Goal: Task Accomplishment & Management: Use online tool/utility

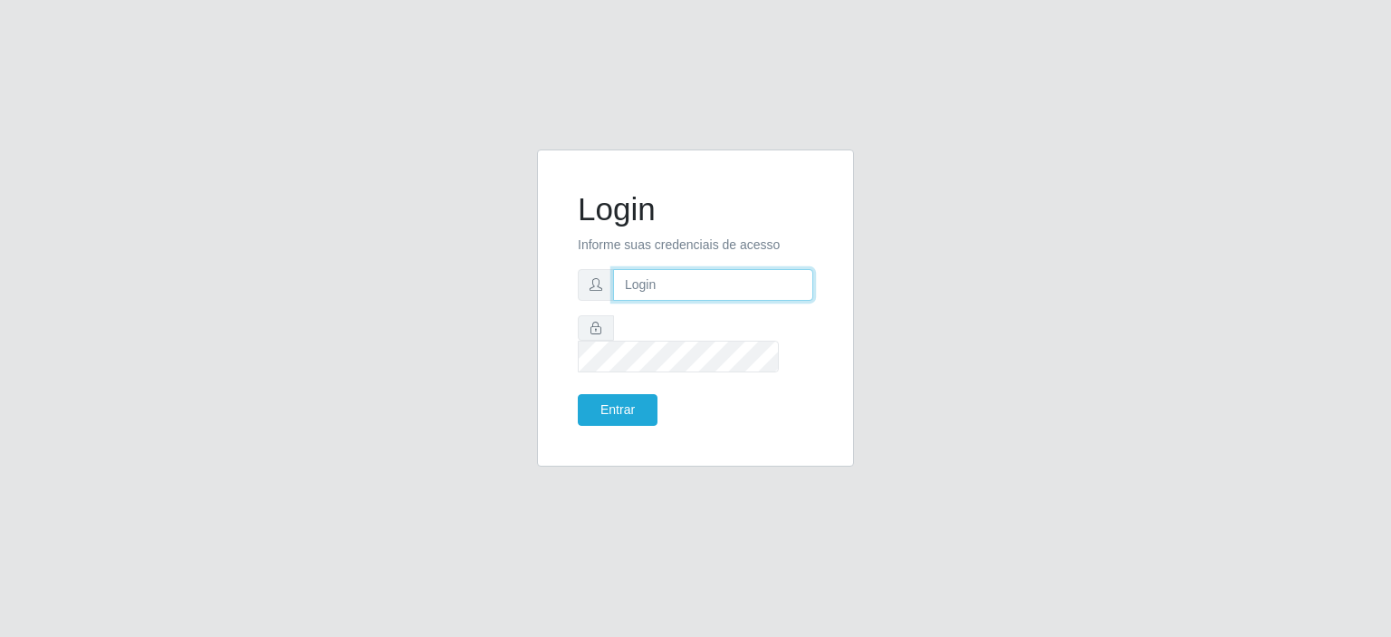
type input "[EMAIL_ADDRESS][DOMAIN_NAME]"
click at [628, 398] on button "Entrar" at bounding box center [618, 410] width 80 height 32
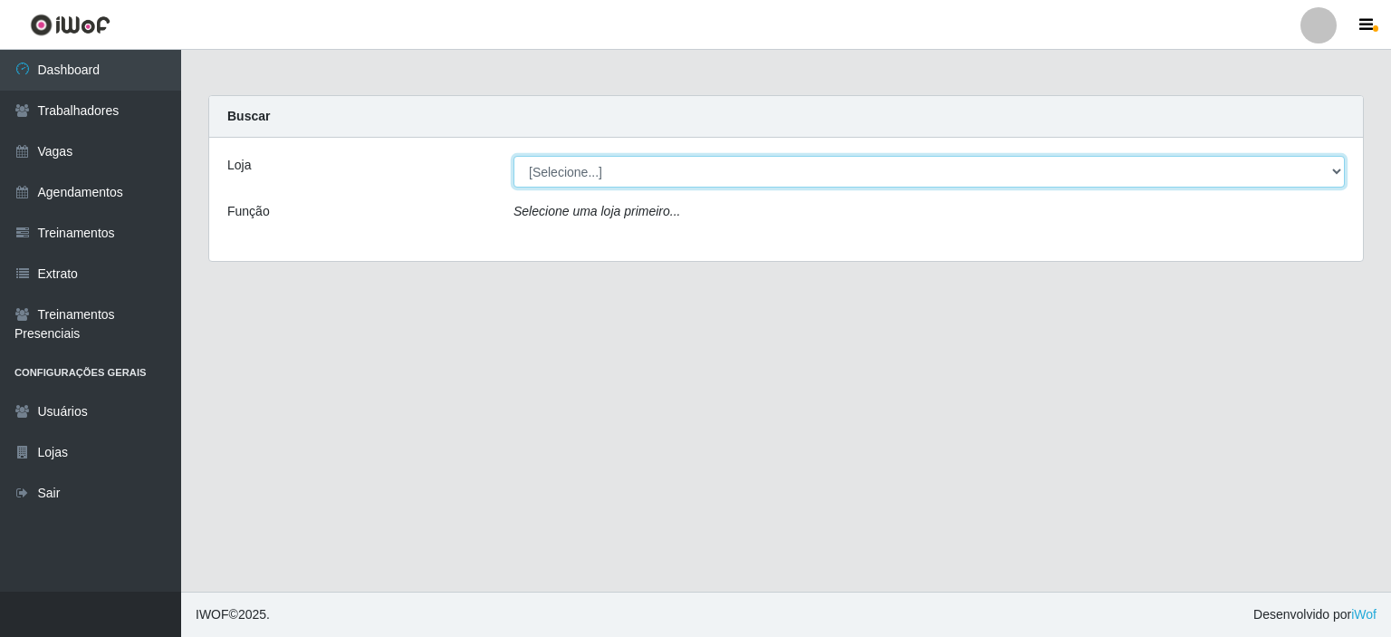
click at [595, 173] on select "[Selecione...] Preço Bom Supermercado" at bounding box center [929, 172] width 831 height 32
select select "387"
click at [514, 156] on select "[Selecione...] Preço Bom Supermercado" at bounding box center [929, 172] width 831 height 32
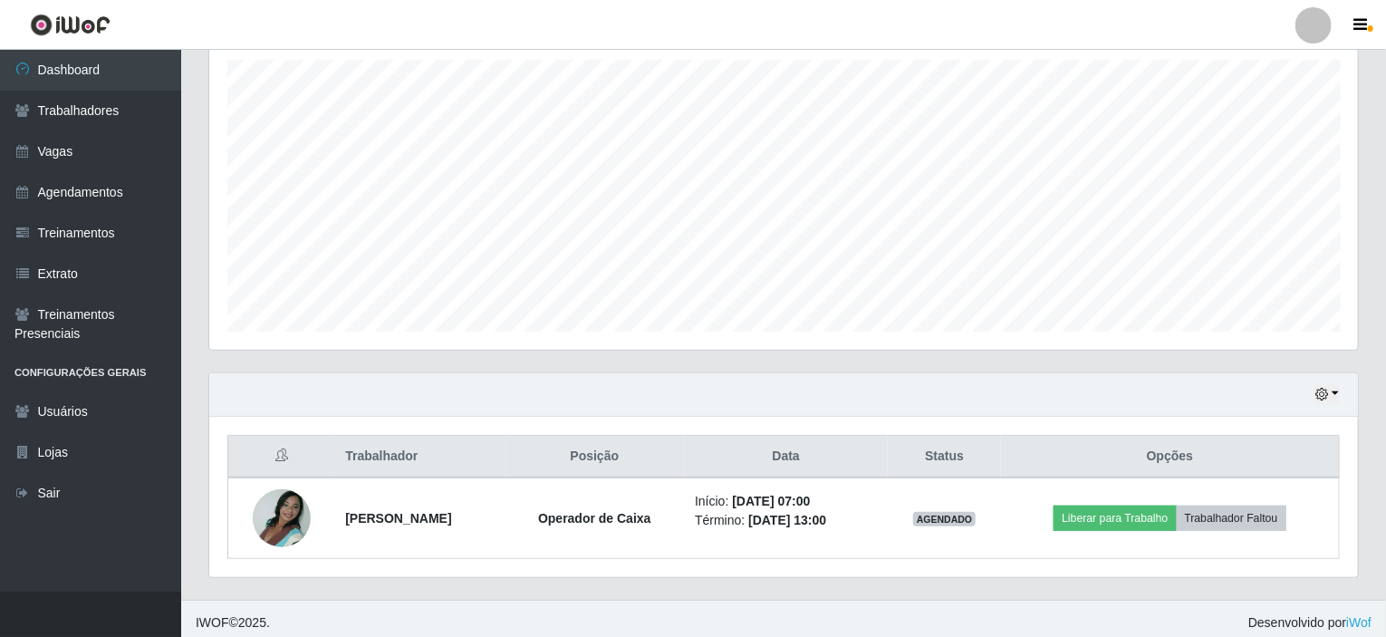
scroll to position [321, 0]
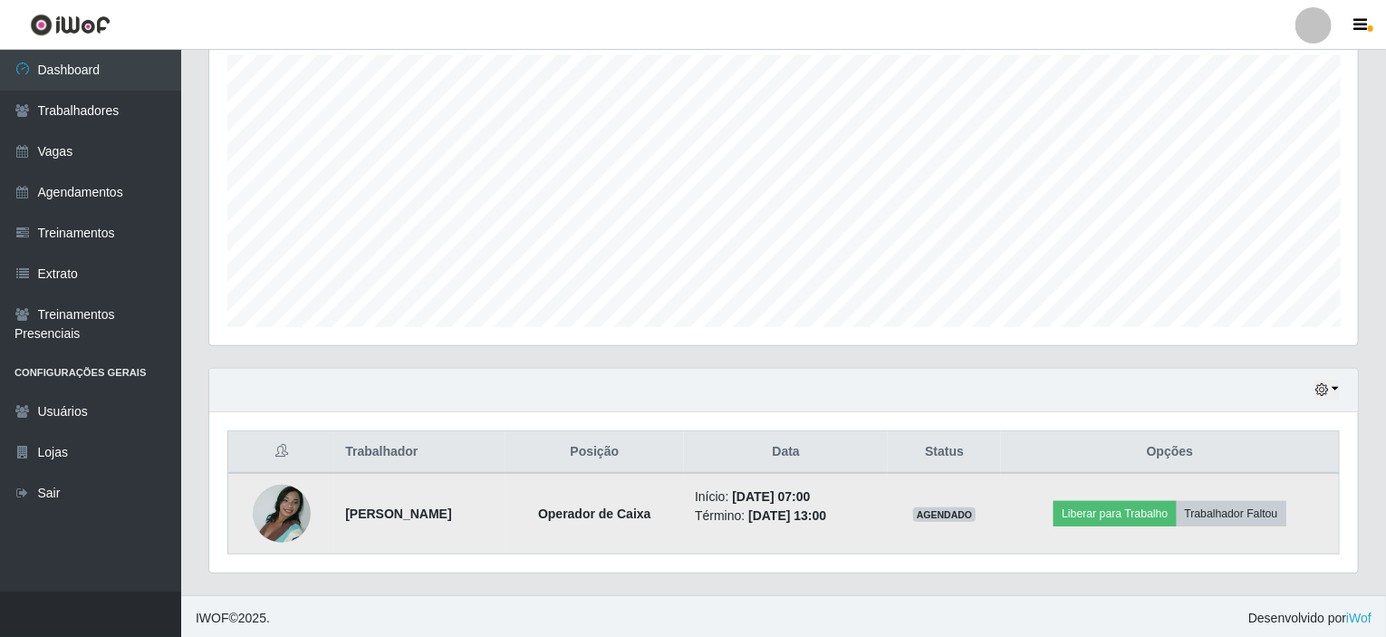
click at [262, 514] on img at bounding box center [282, 513] width 58 height 77
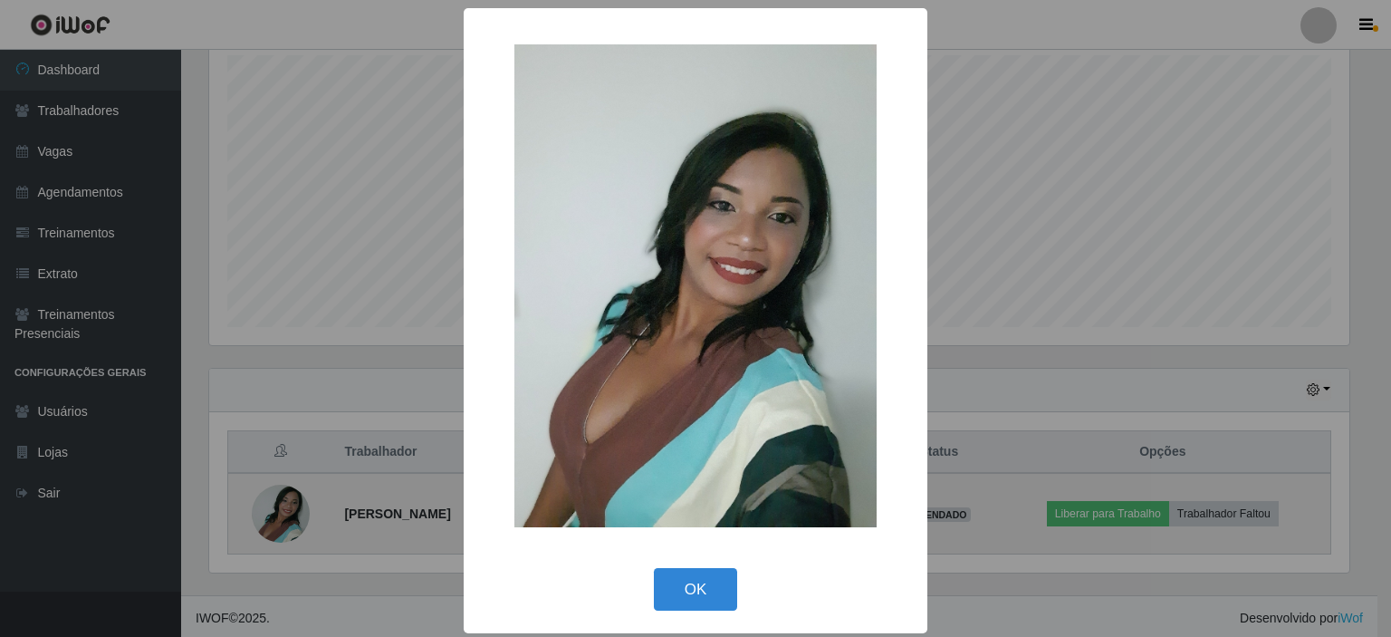
click at [262, 514] on div "× OK Cancel" at bounding box center [695, 318] width 1391 height 637
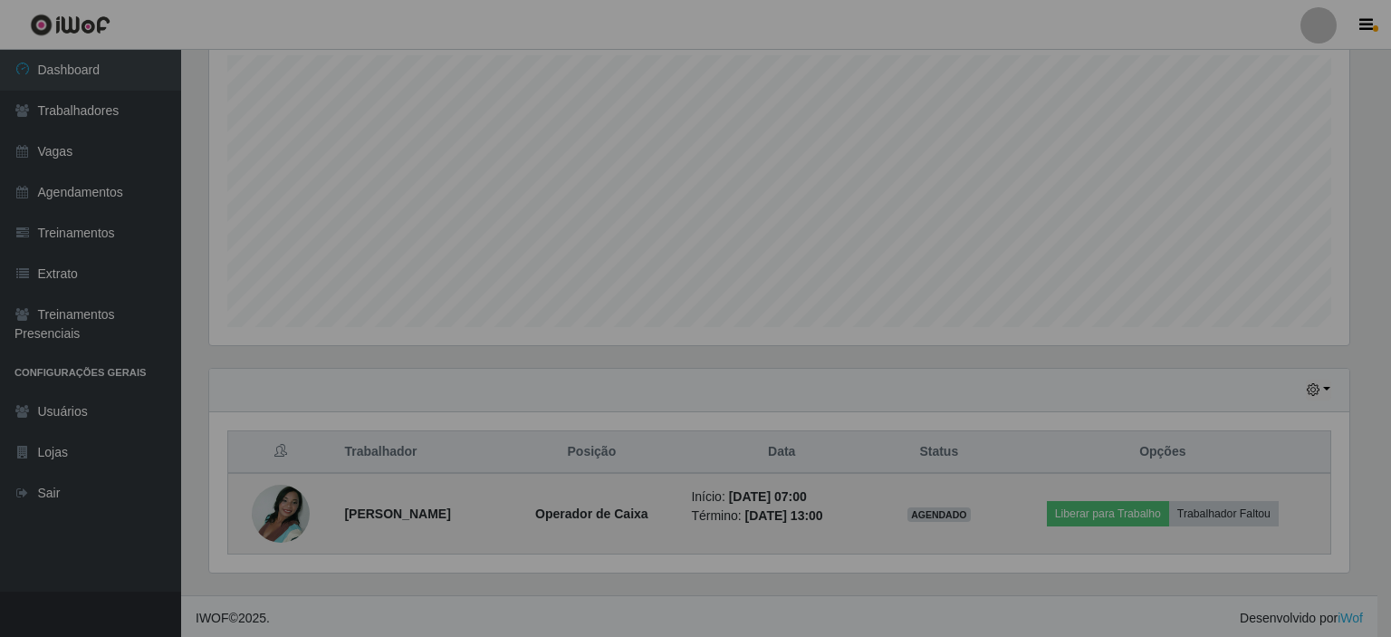
scroll to position [376, 1148]
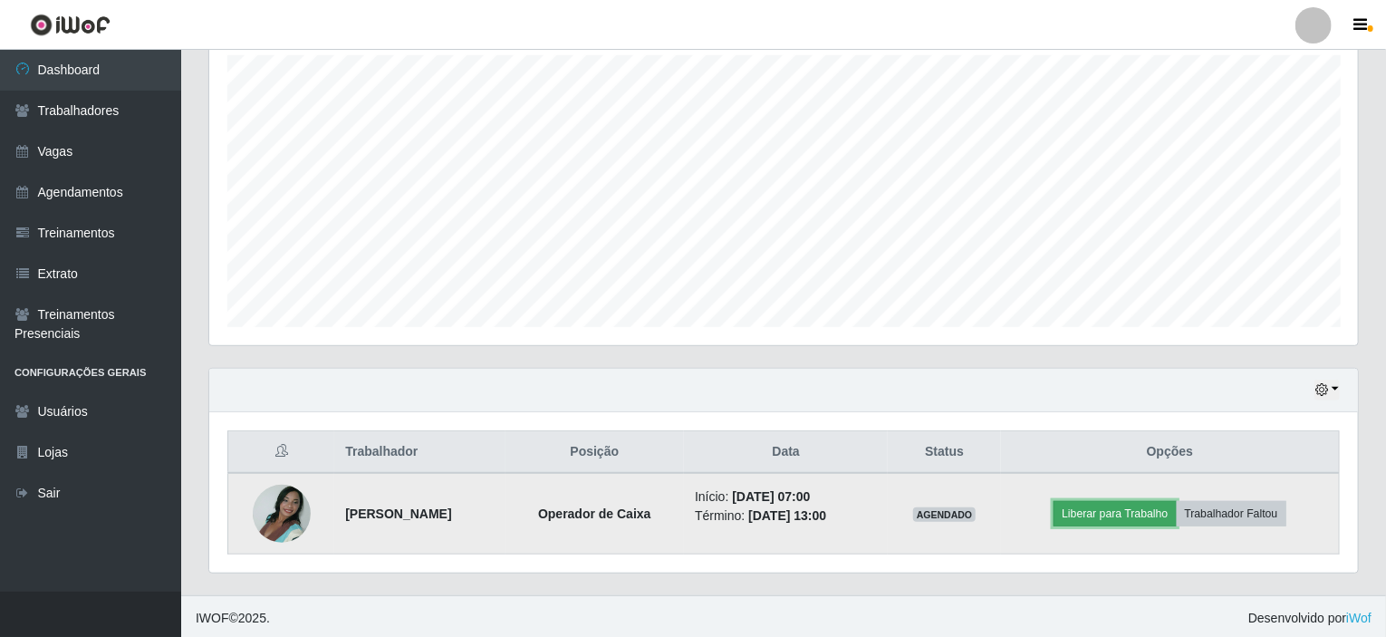
click at [1153, 504] on button "Liberar para Trabalho" at bounding box center [1114, 513] width 122 height 25
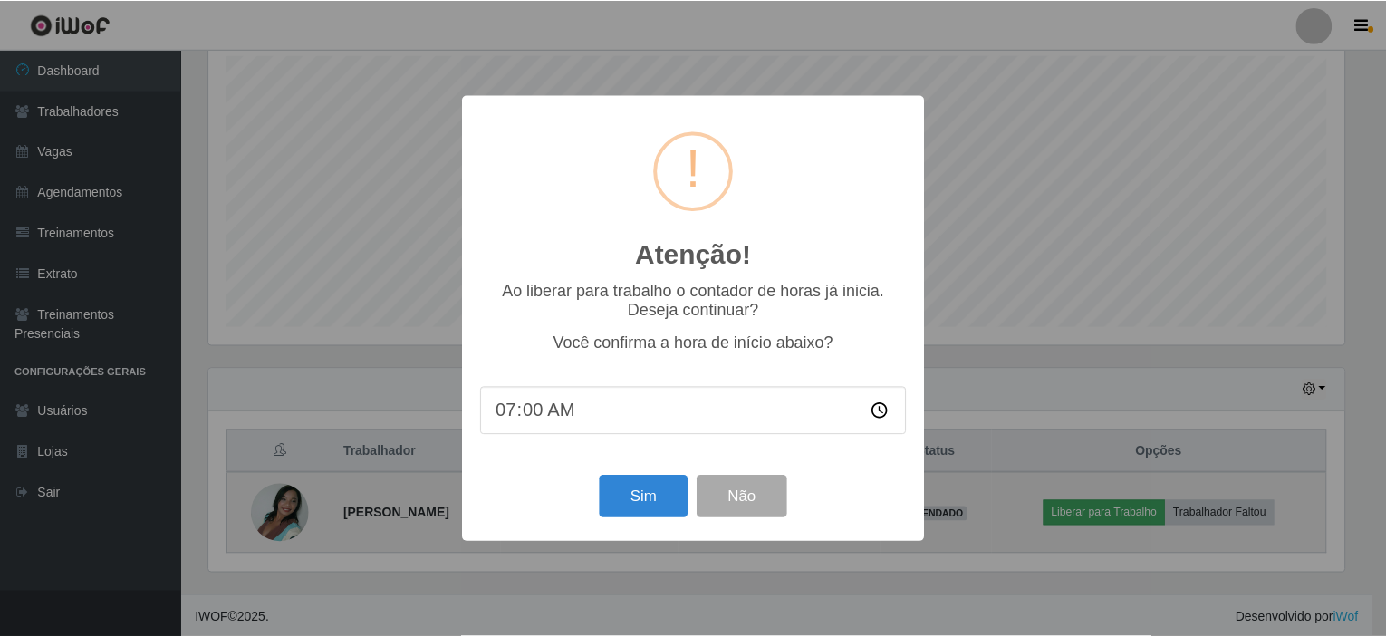
scroll to position [376, 1141]
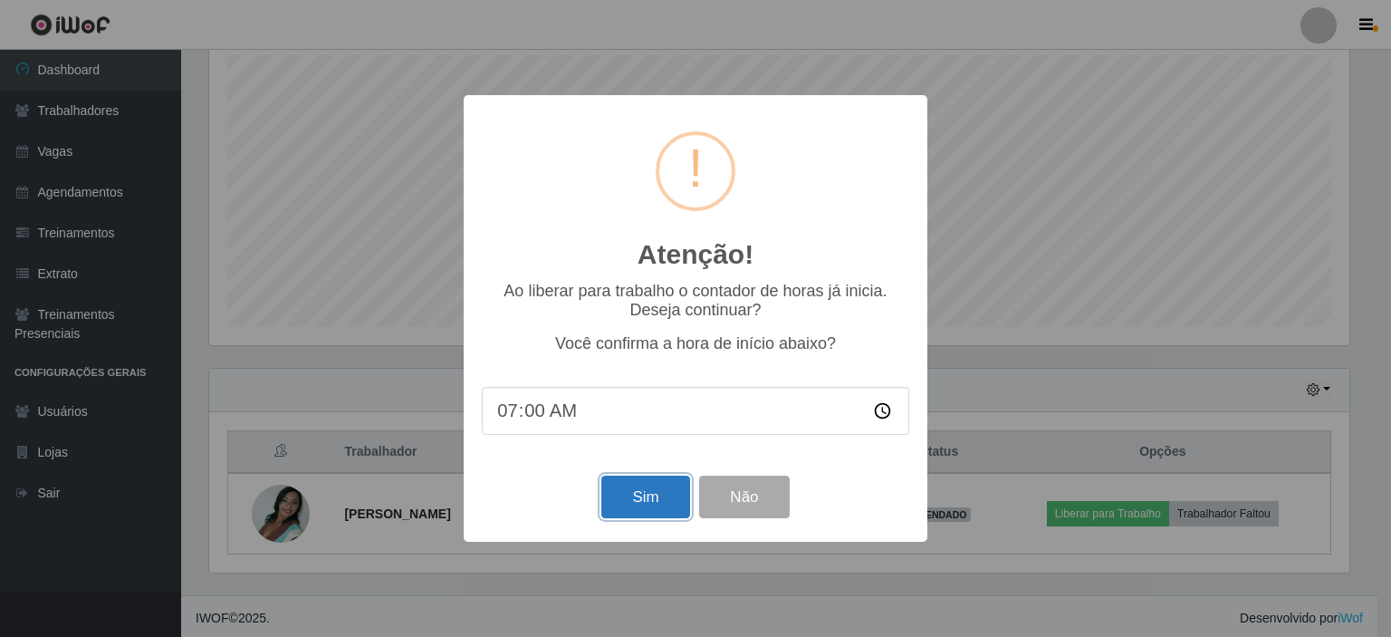
click at [647, 501] on button "Sim" at bounding box center [645, 497] width 88 height 43
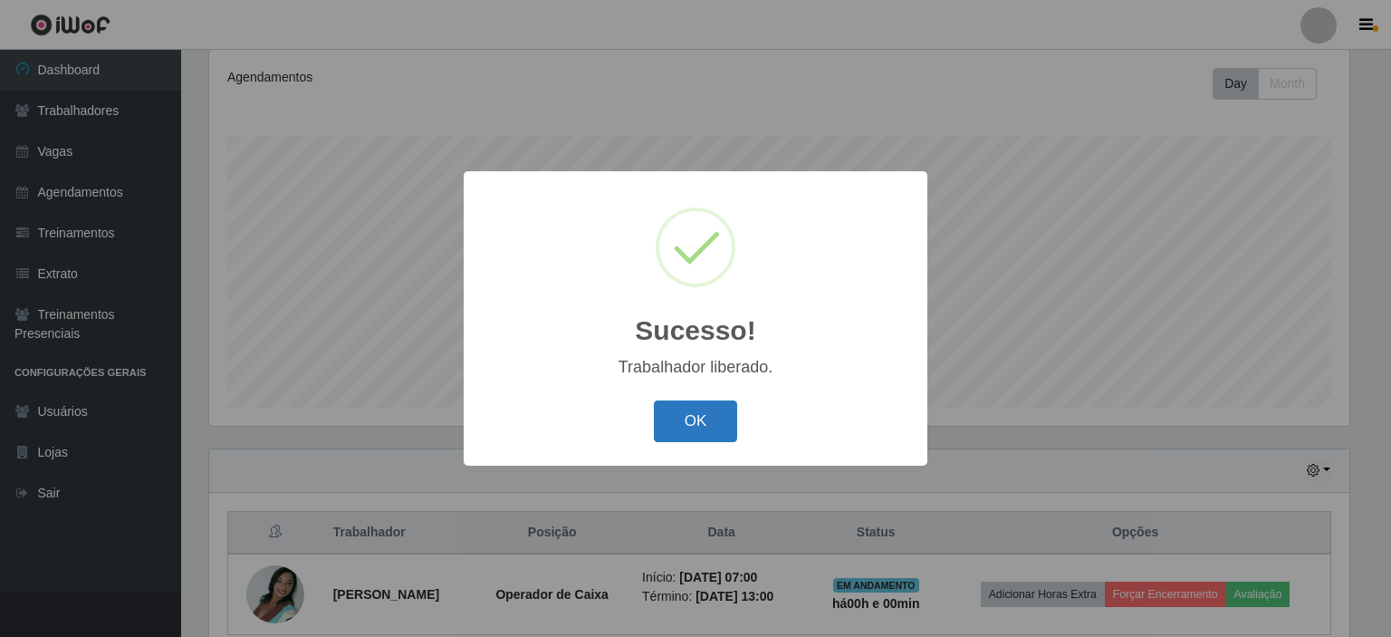
click at [683, 412] on button "OK" at bounding box center [696, 421] width 84 height 43
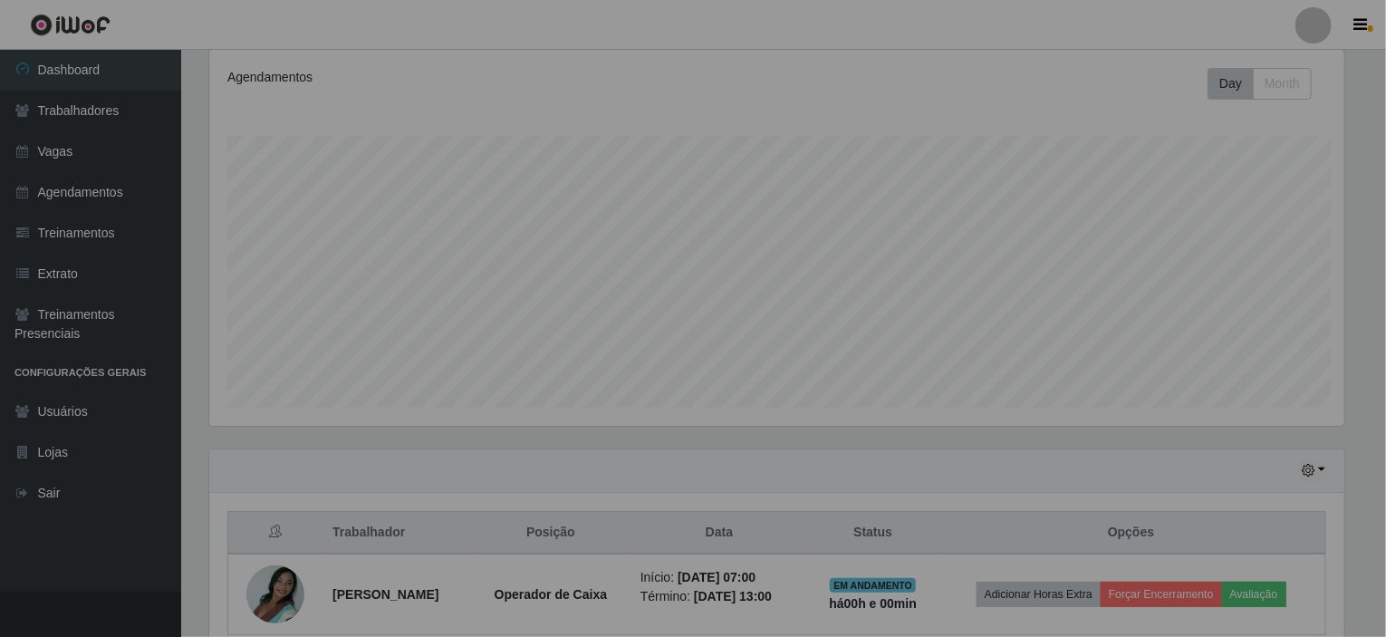
scroll to position [376, 1148]
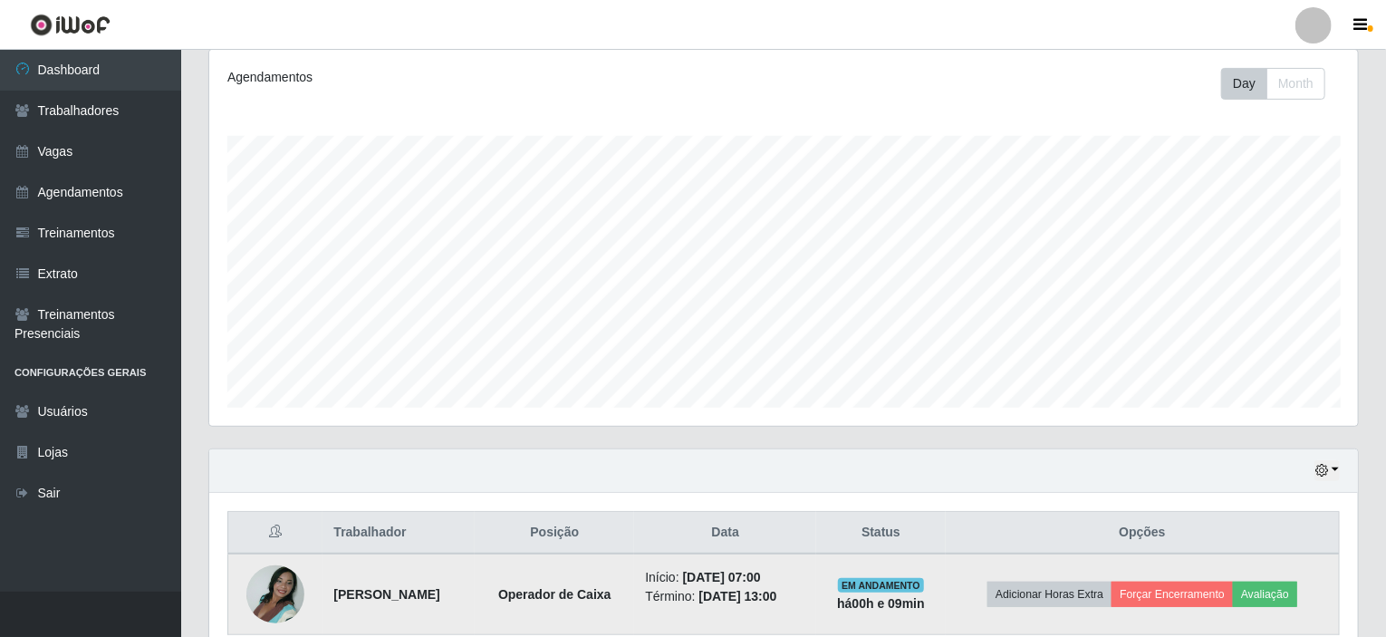
click at [268, 603] on img at bounding box center [275, 593] width 58 height 77
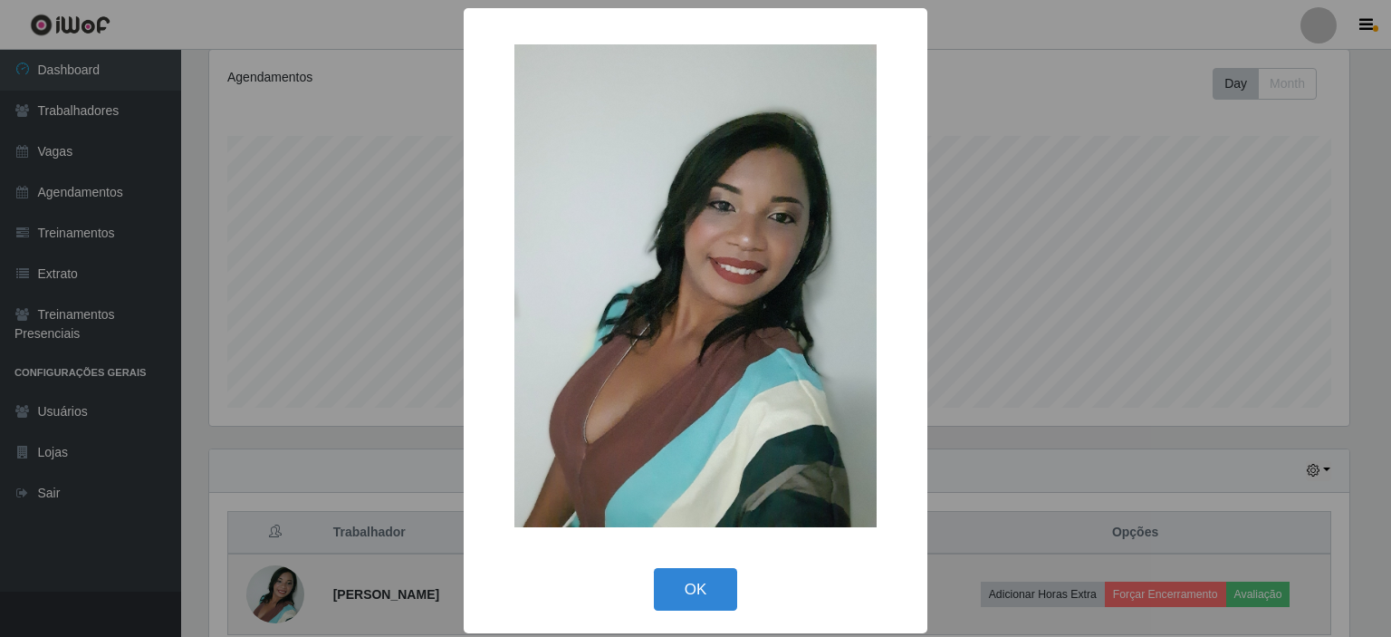
click at [268, 603] on div "× OK Cancel" at bounding box center [695, 318] width 1391 height 637
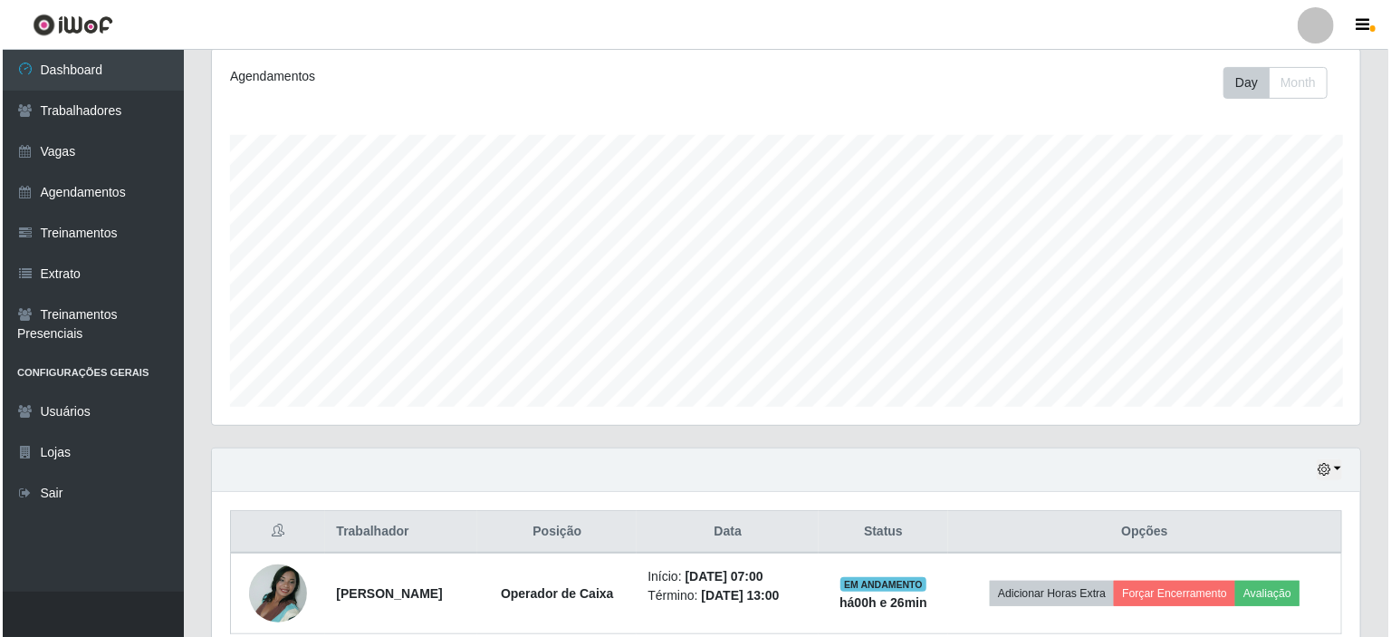
scroll to position [376, 1148]
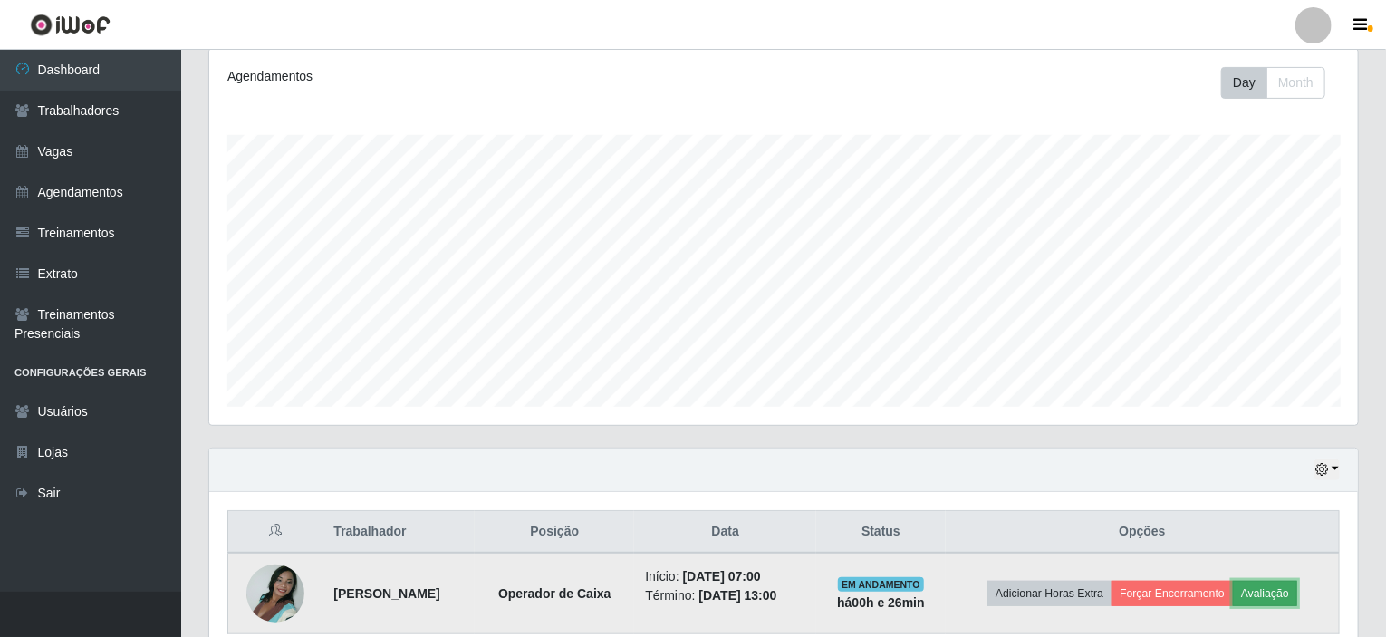
click at [1280, 592] on button "Avaliação" at bounding box center [1265, 593] width 64 height 25
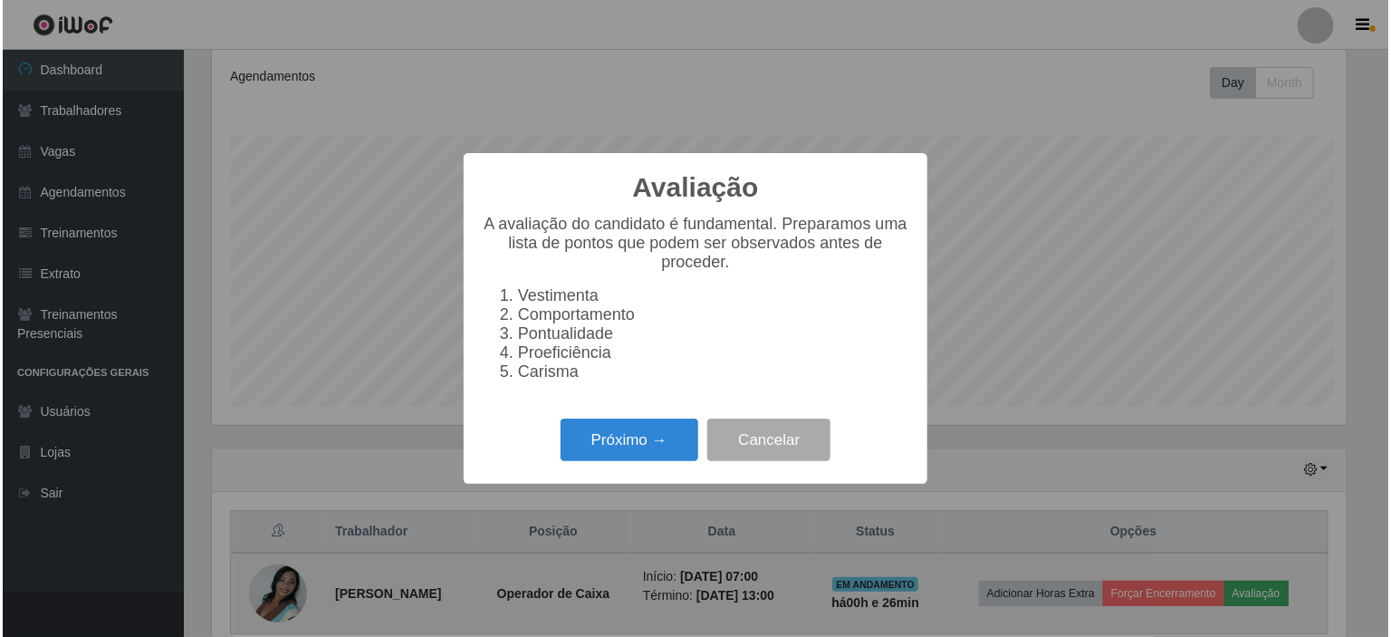
scroll to position [376, 1141]
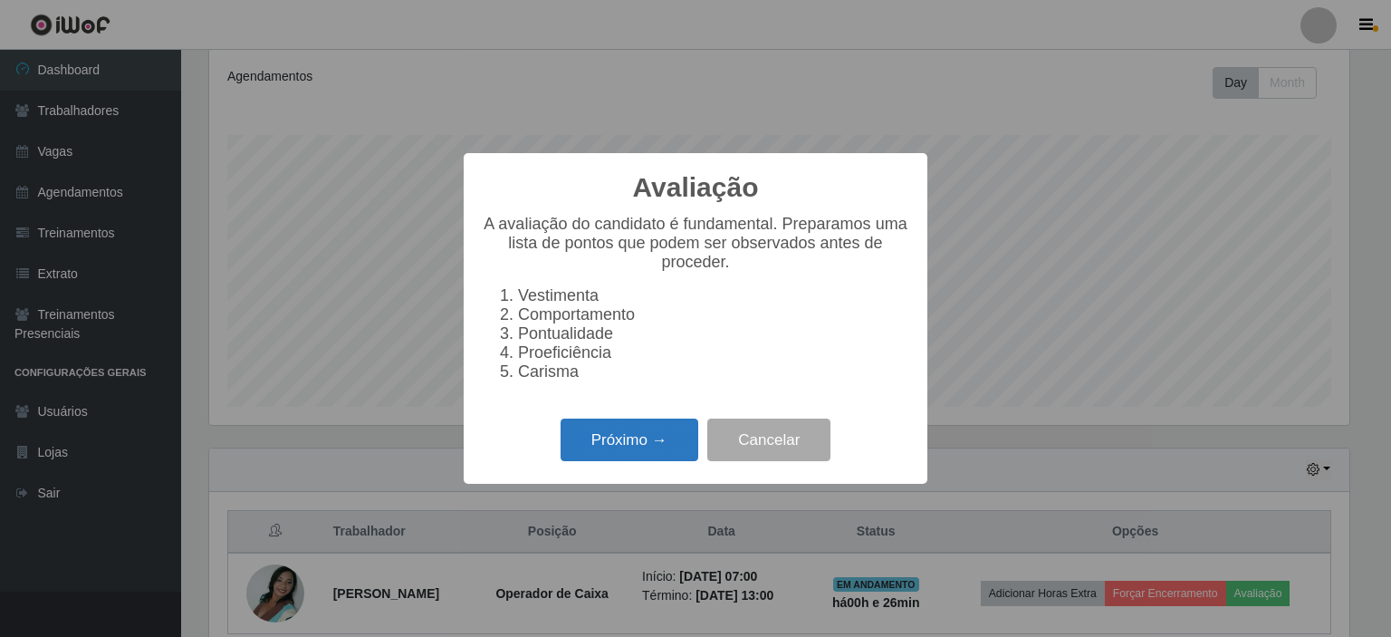
click at [638, 456] on button "Próximo →" at bounding box center [630, 439] width 138 height 43
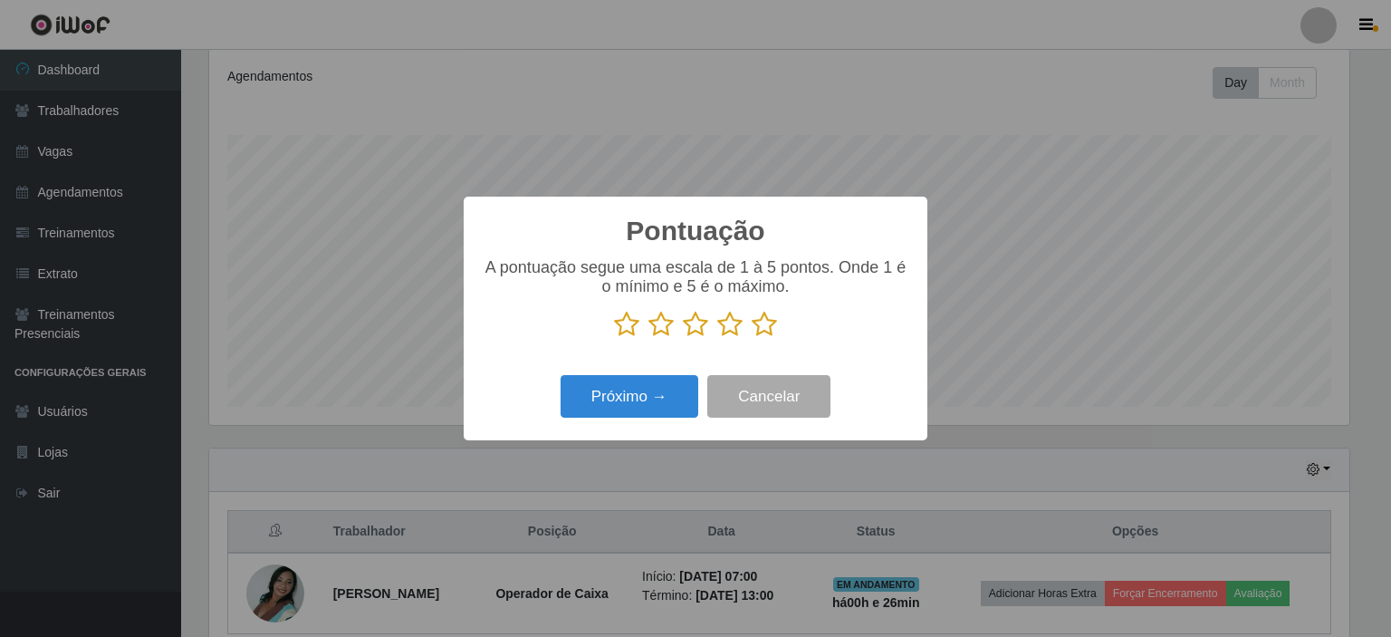
click at [754, 329] on icon at bounding box center [764, 324] width 25 height 27
click at [752, 338] on input "radio" at bounding box center [752, 338] width 0 height 0
click at [642, 401] on button "Próximo →" at bounding box center [630, 396] width 138 height 43
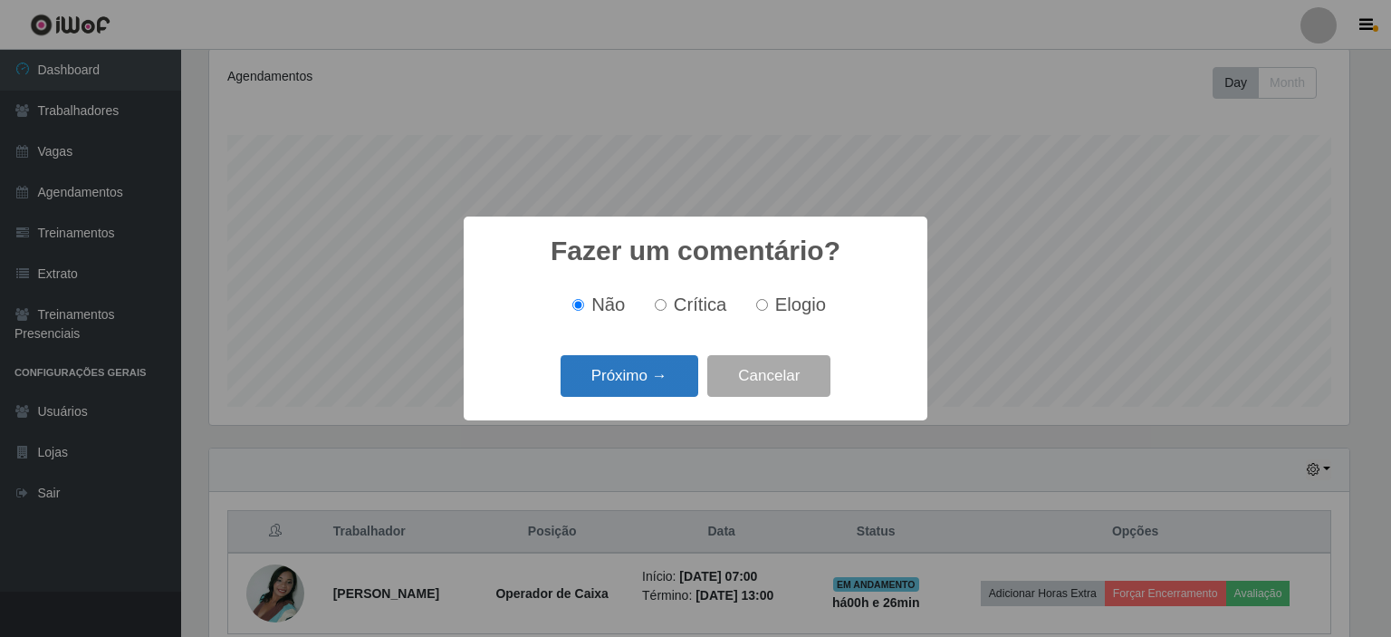
click at [623, 375] on button "Próximo →" at bounding box center [630, 376] width 138 height 43
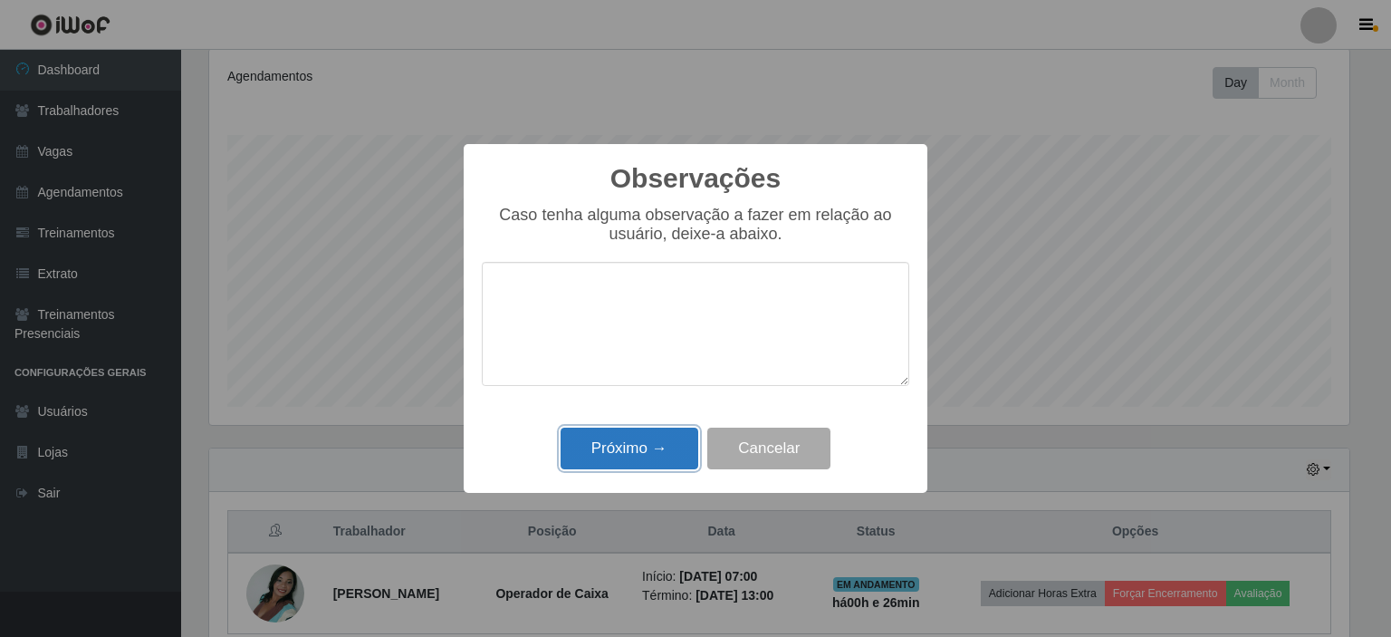
click at [603, 448] on button "Próximo →" at bounding box center [630, 448] width 138 height 43
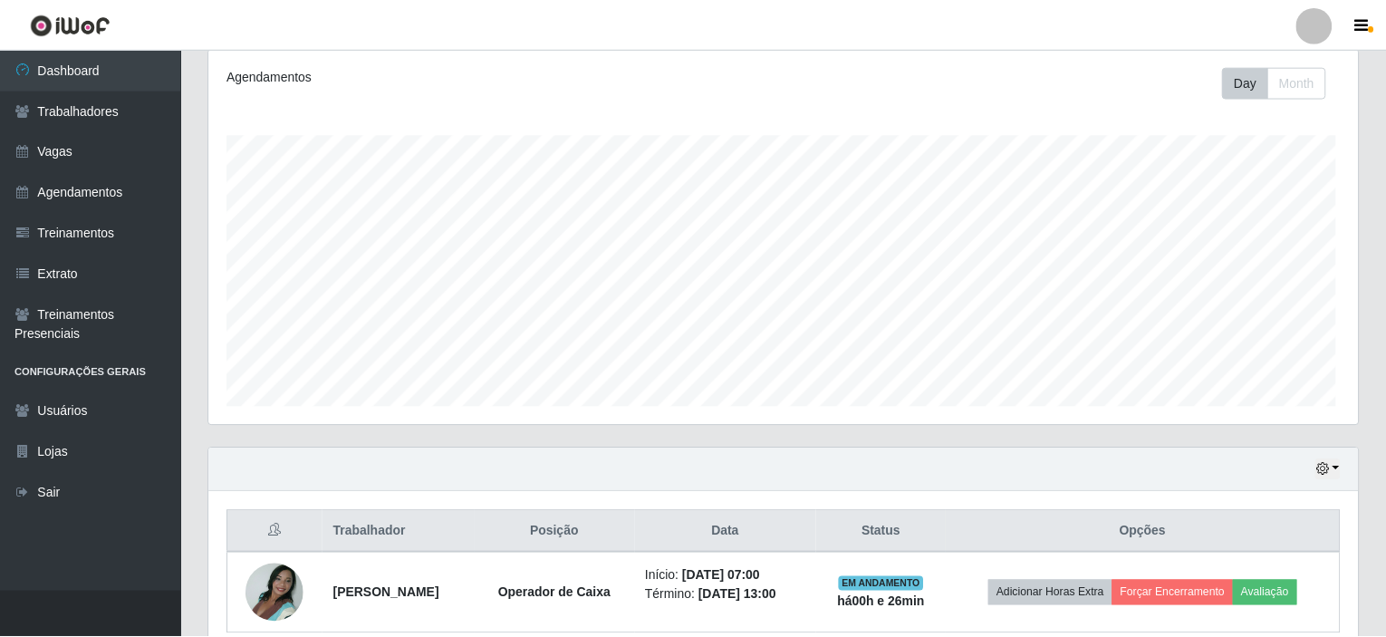
scroll to position [376, 1148]
